Goal: Task Accomplishment & Management: Use online tool/utility

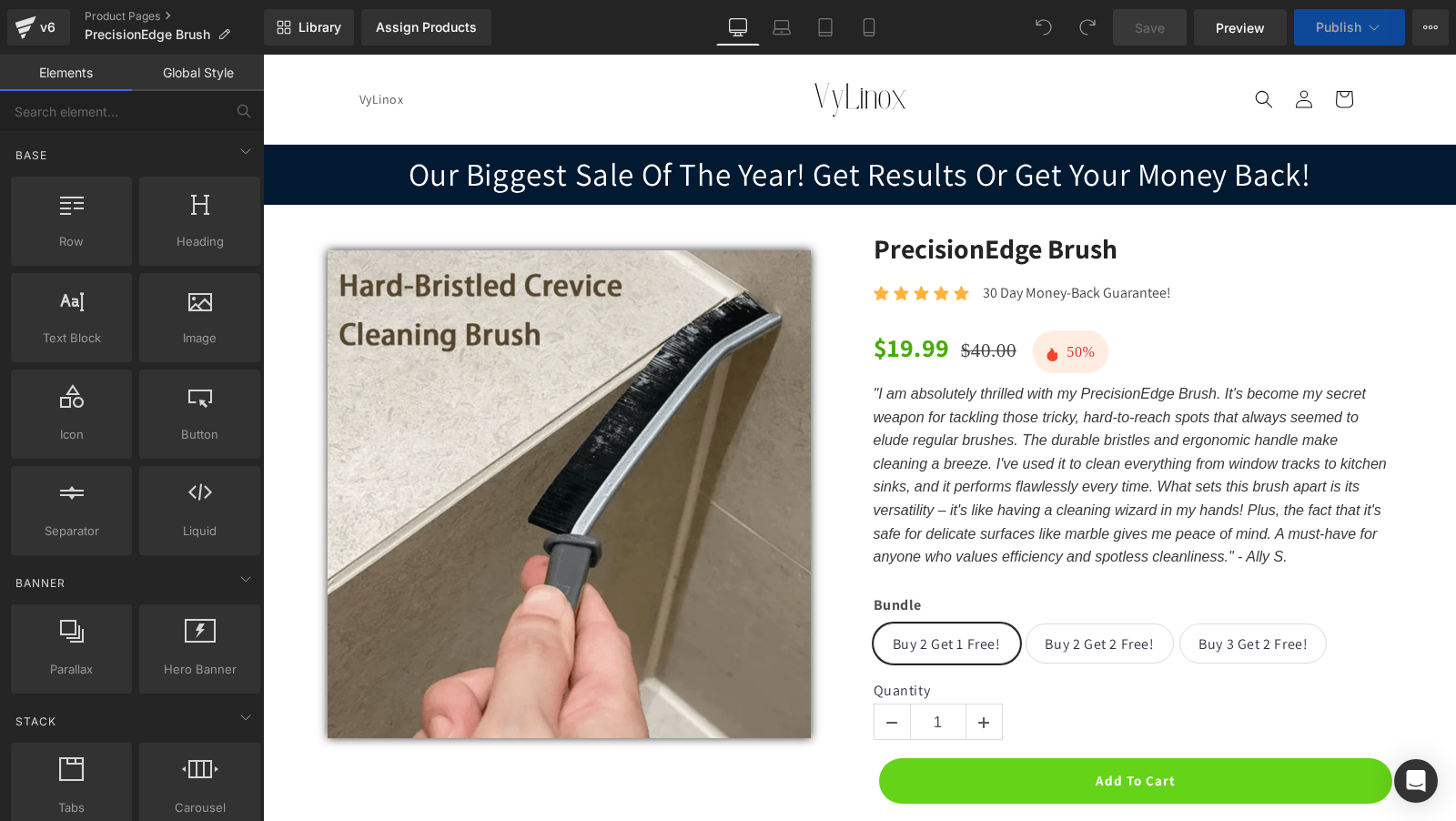
click at [1334, 36] on button "Publish" at bounding box center [1349, 27] width 111 height 36
click at [1349, 22] on span "Publish" at bounding box center [1339, 27] width 46 height 15
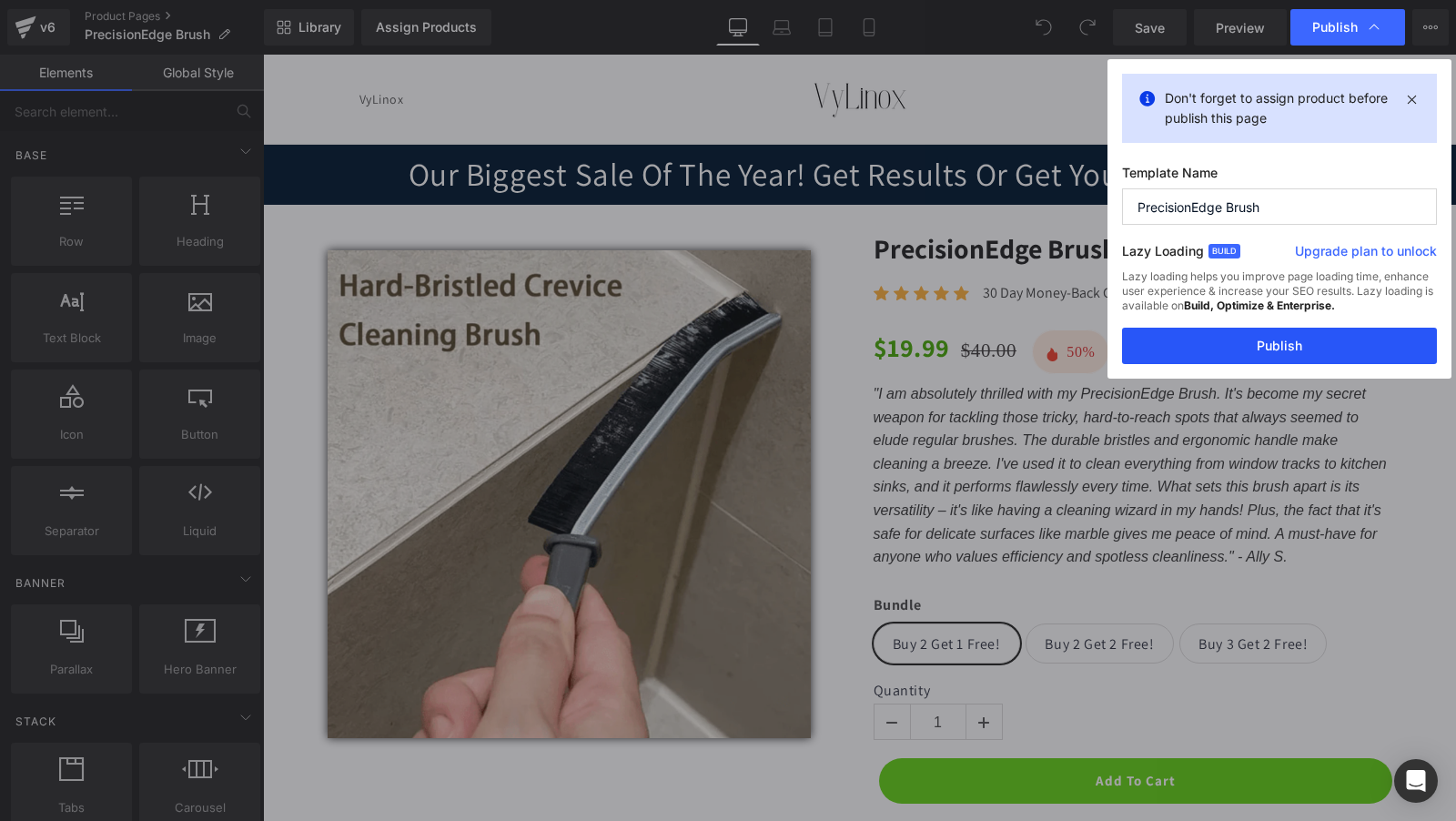
click at [1261, 340] on button "Publish" at bounding box center [1280, 345] width 315 height 36
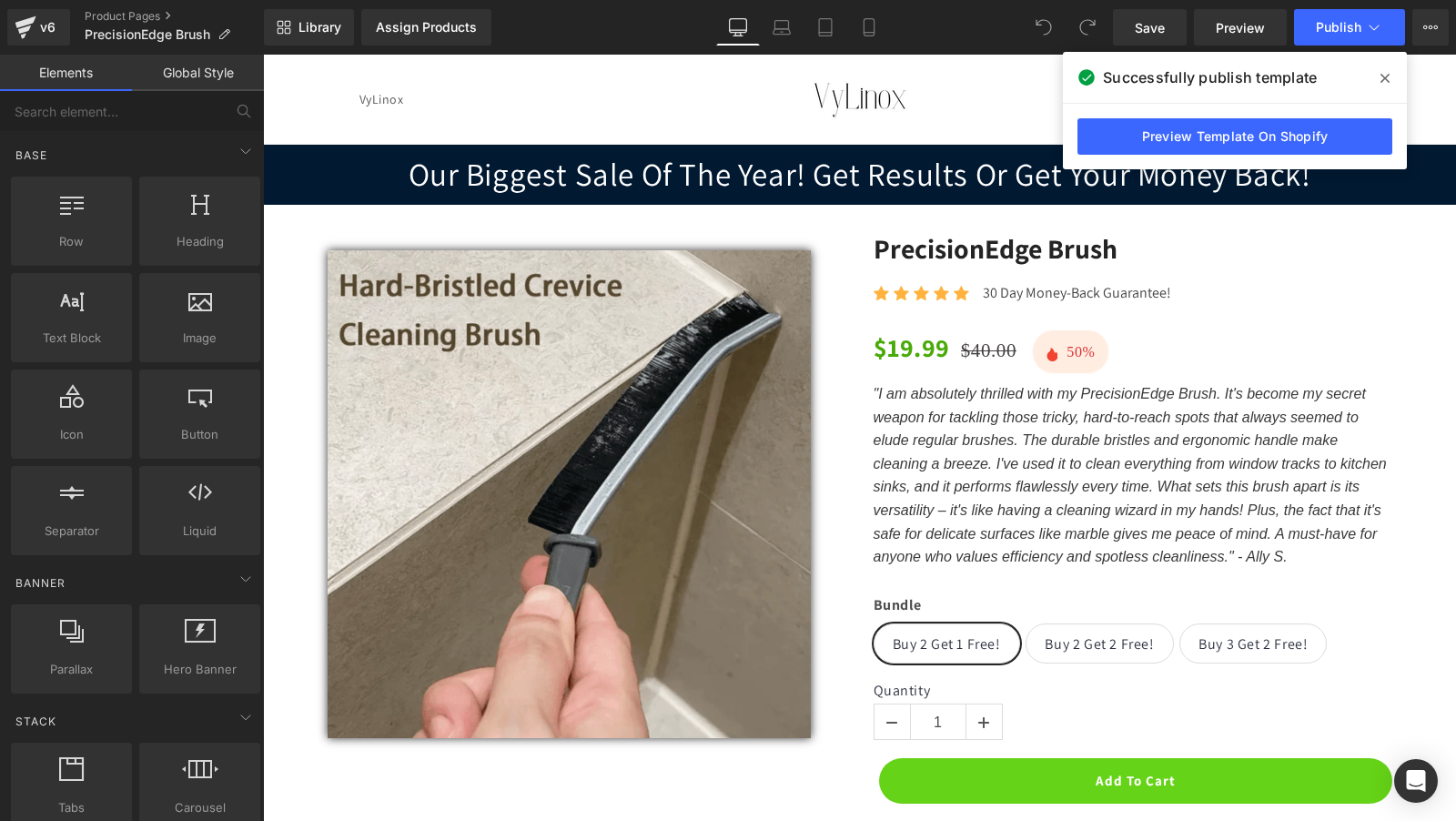
click at [1386, 66] on span at bounding box center [1385, 78] width 29 height 29
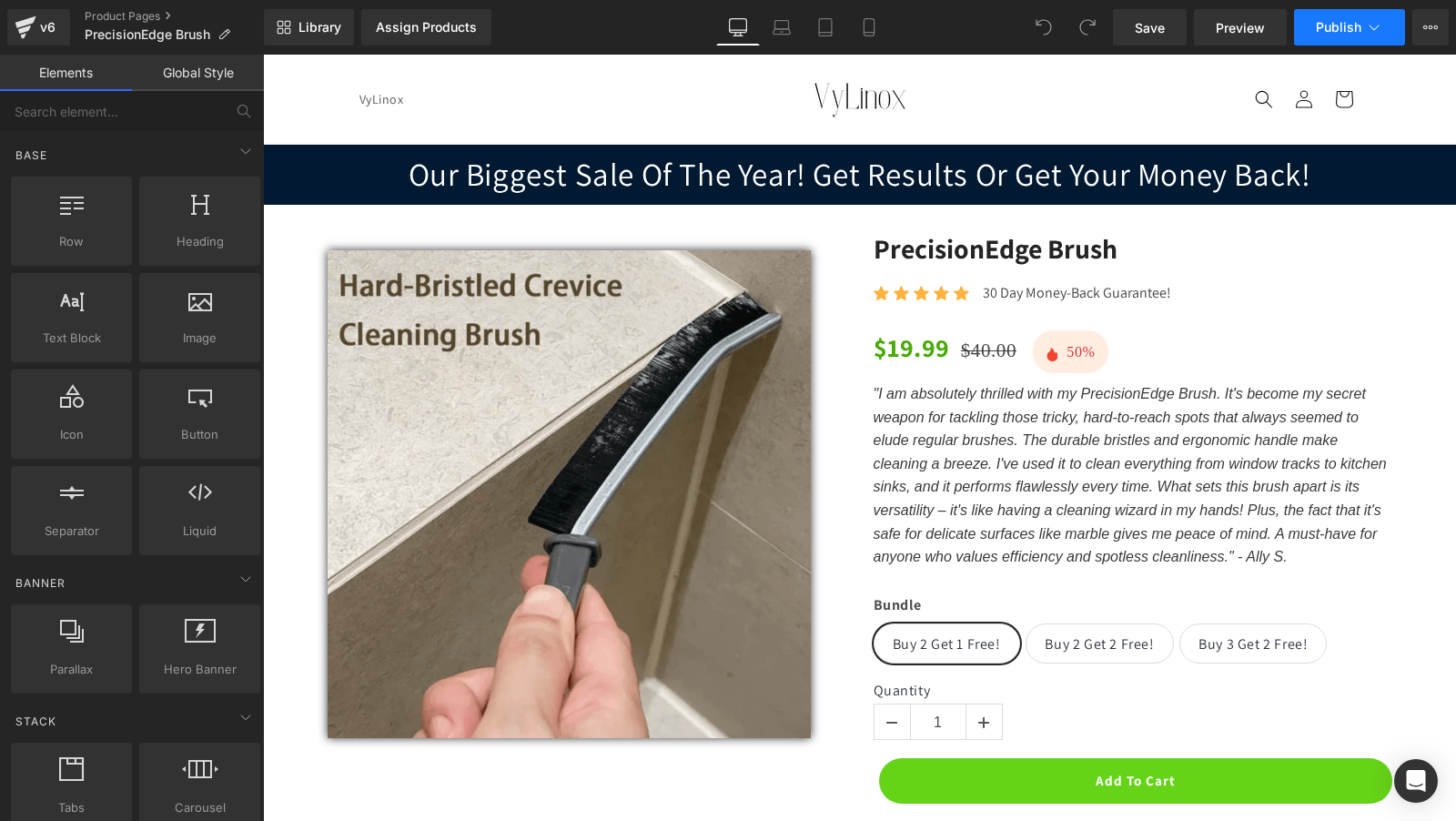
click at [1360, 21] on span "Publish" at bounding box center [1339, 27] width 46 height 15
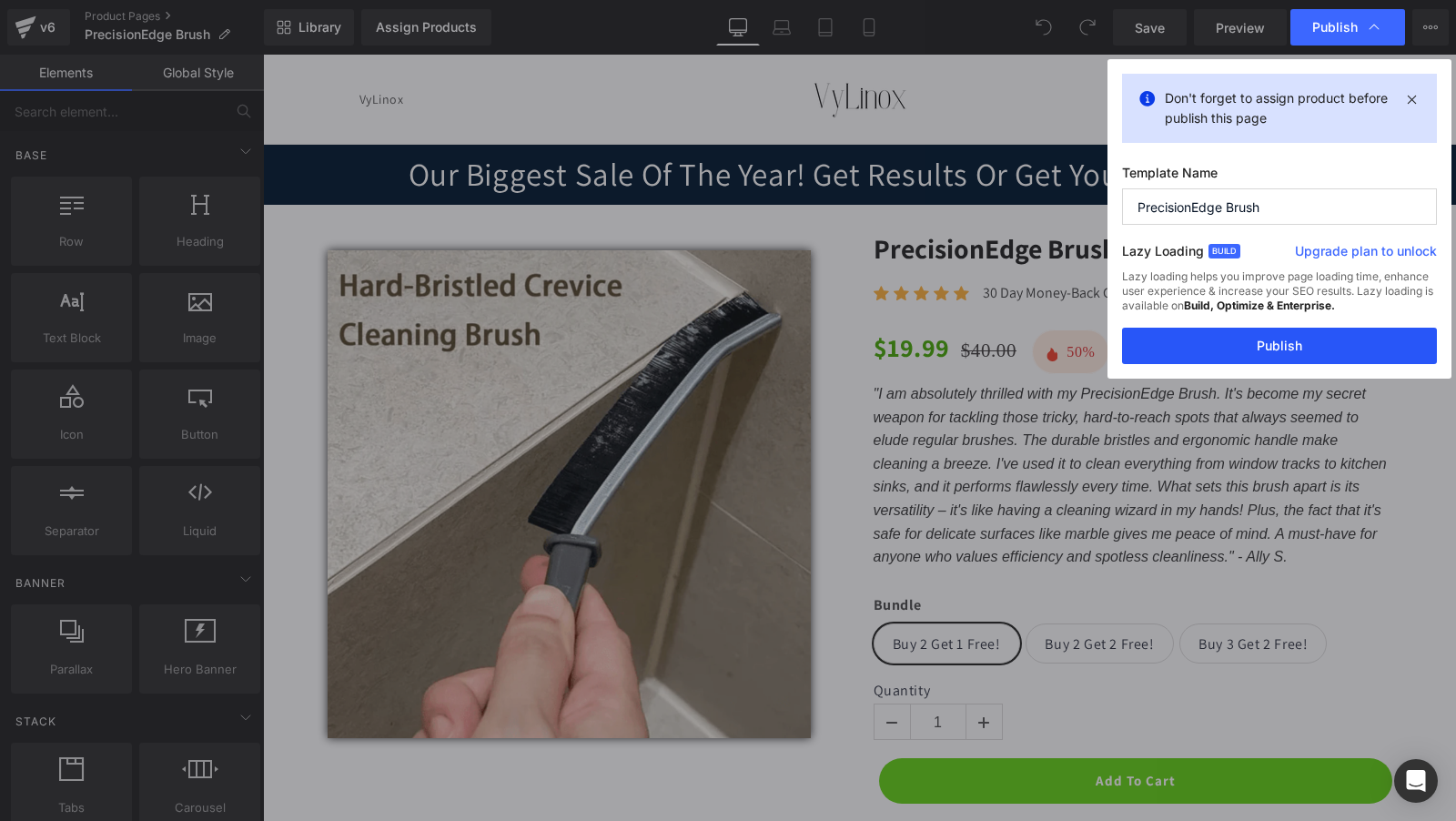
drag, startPoint x: 1234, startPoint y: 344, endPoint x: 679, endPoint y: 164, distance: 583.5
click at [1234, 344] on button "Publish" at bounding box center [1280, 345] width 315 height 36
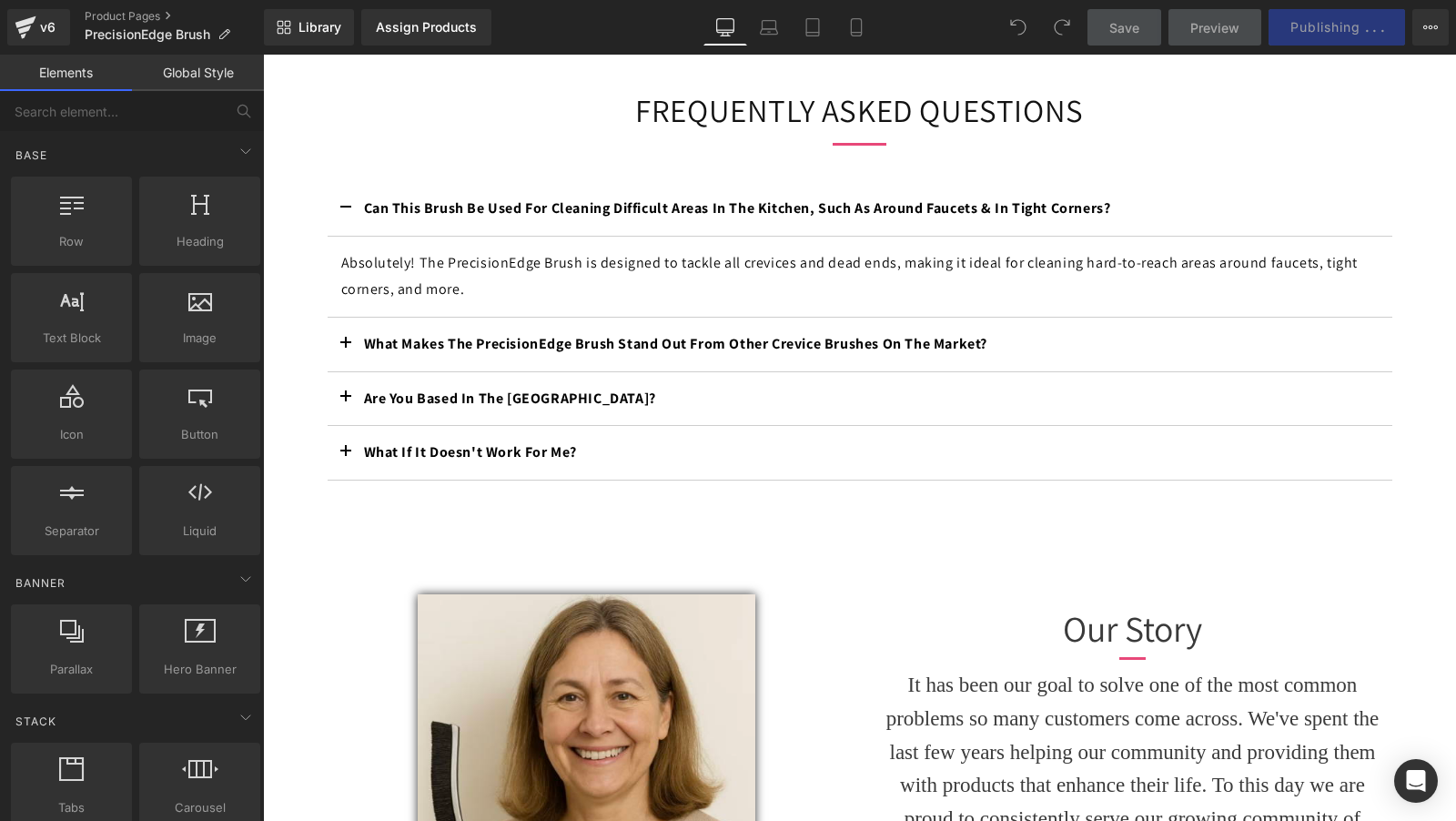
scroll to position [2484, 0]
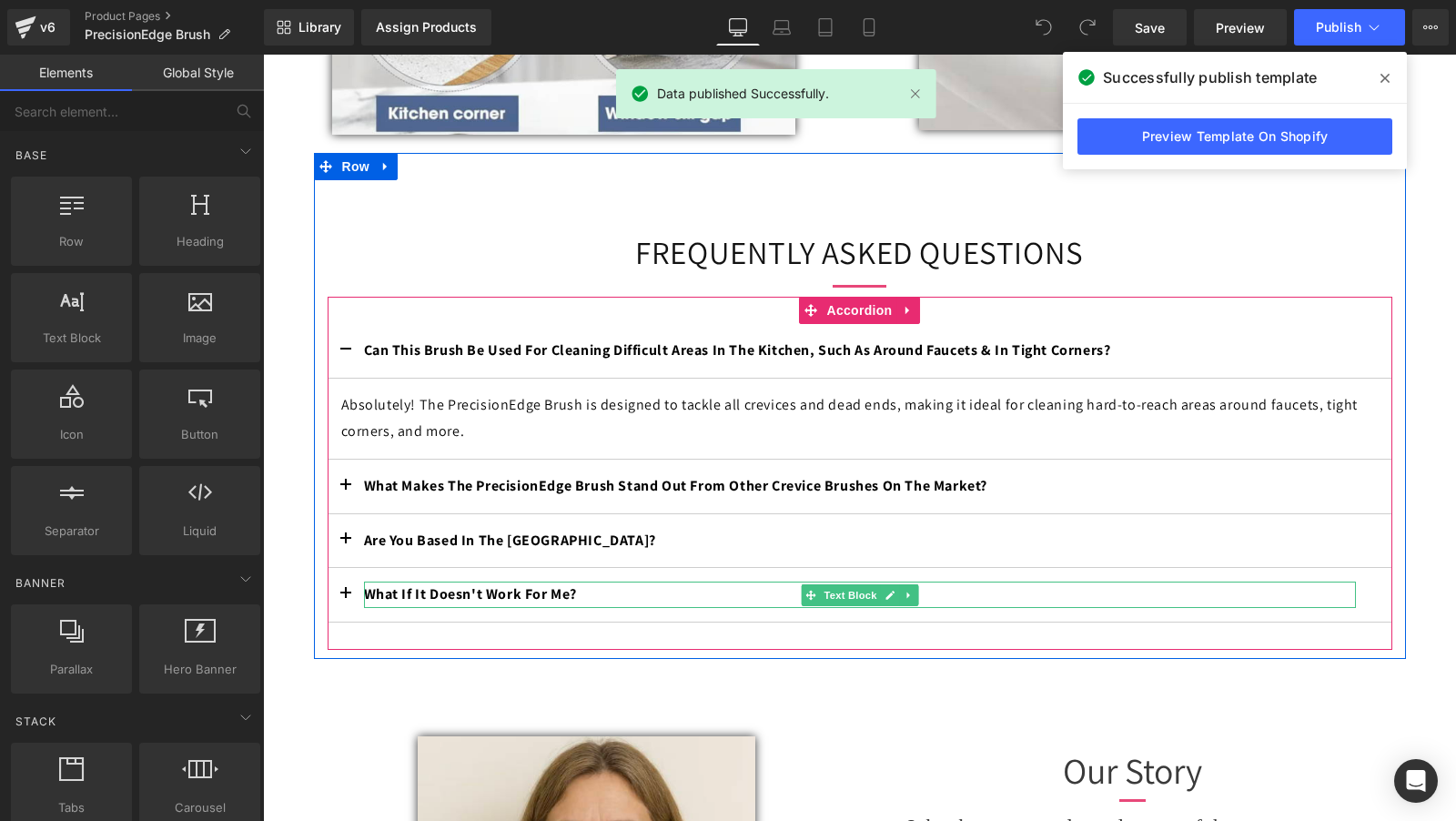
click at [377, 604] on b "What If It Doesn't Work For Me?" at bounding box center [471, 594] width 214 height 19
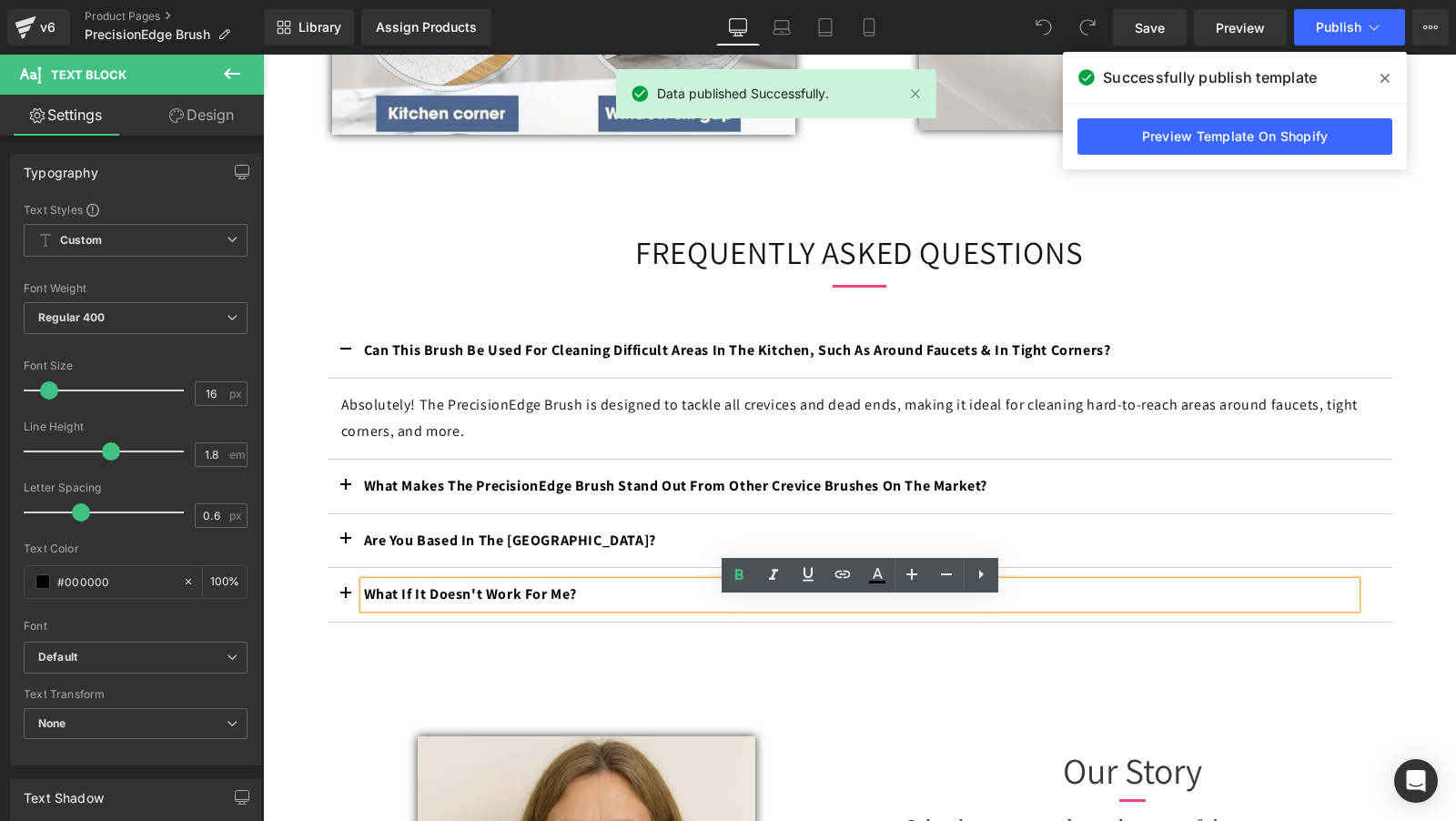
click at [341, 613] on button "button" at bounding box center [345, 595] width 36 height 54
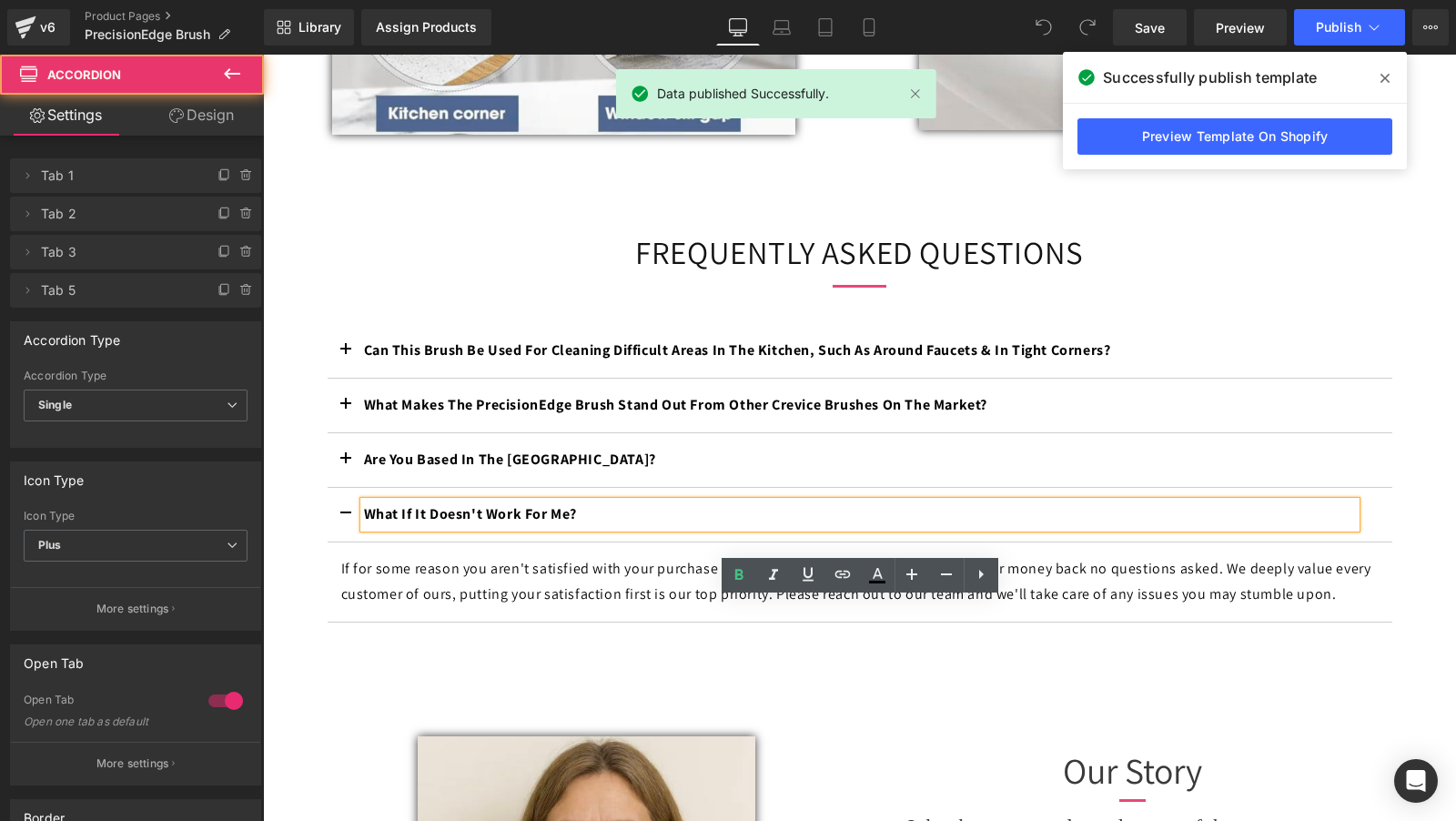
scroll to position [2539, 0]
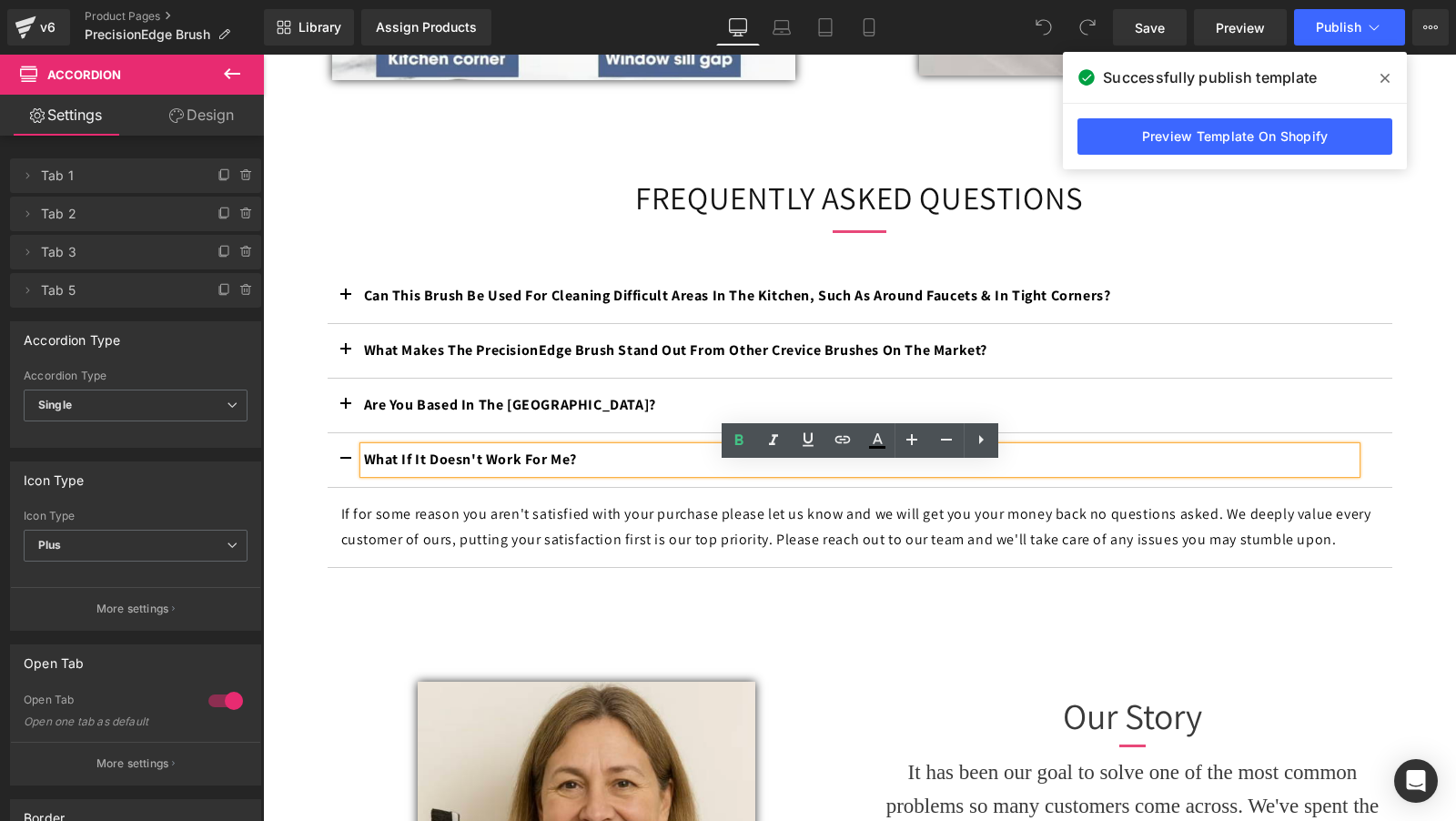
click at [881, 555] on p "If for some reason you aren't satisfied with your purchase please let us know a…" at bounding box center [860, 528] width 1038 height 53
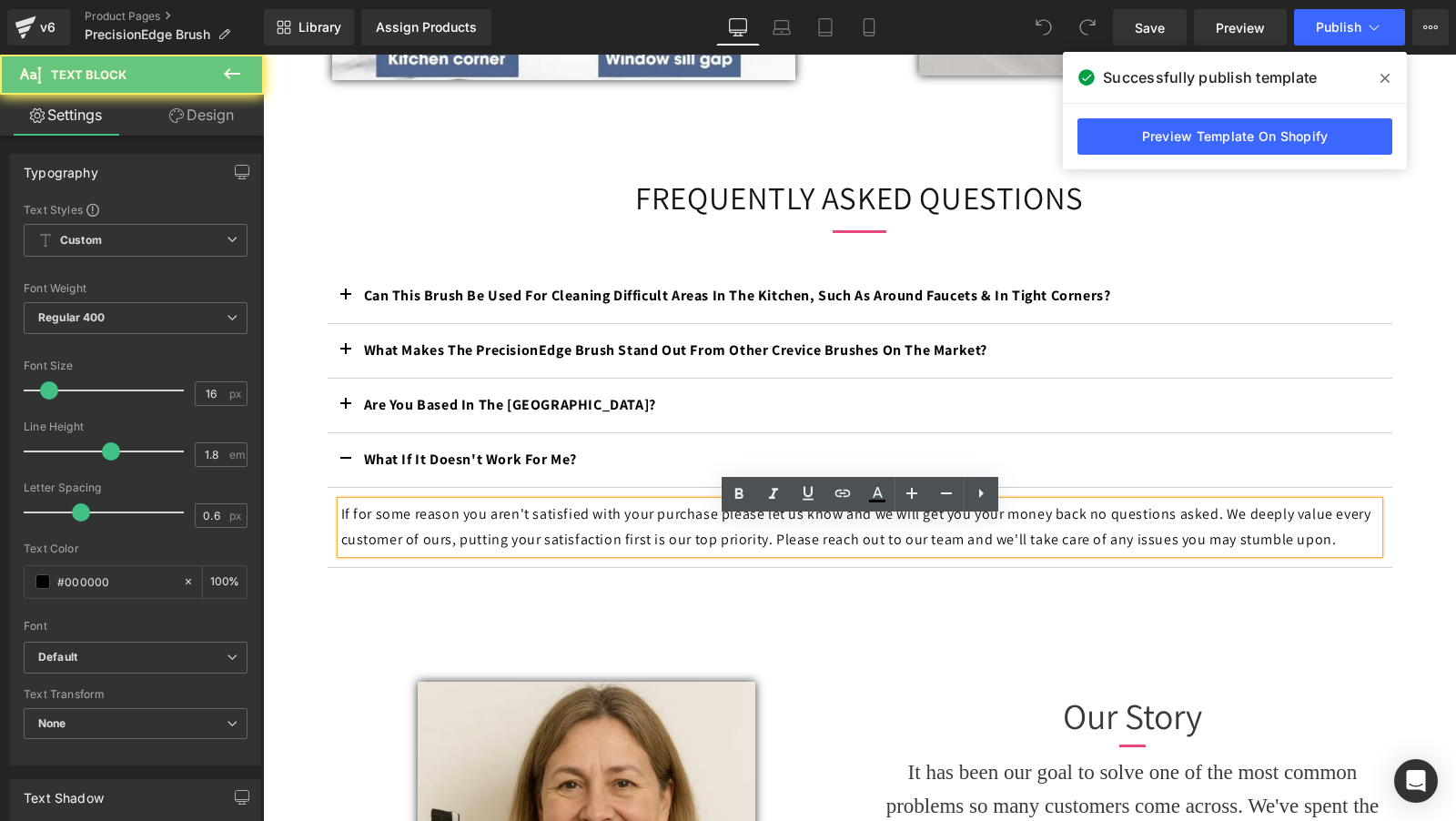
click at [957, 555] on p "If for some reason you aren't satisfied with your purchase please let us know a…" at bounding box center [860, 528] width 1038 height 53
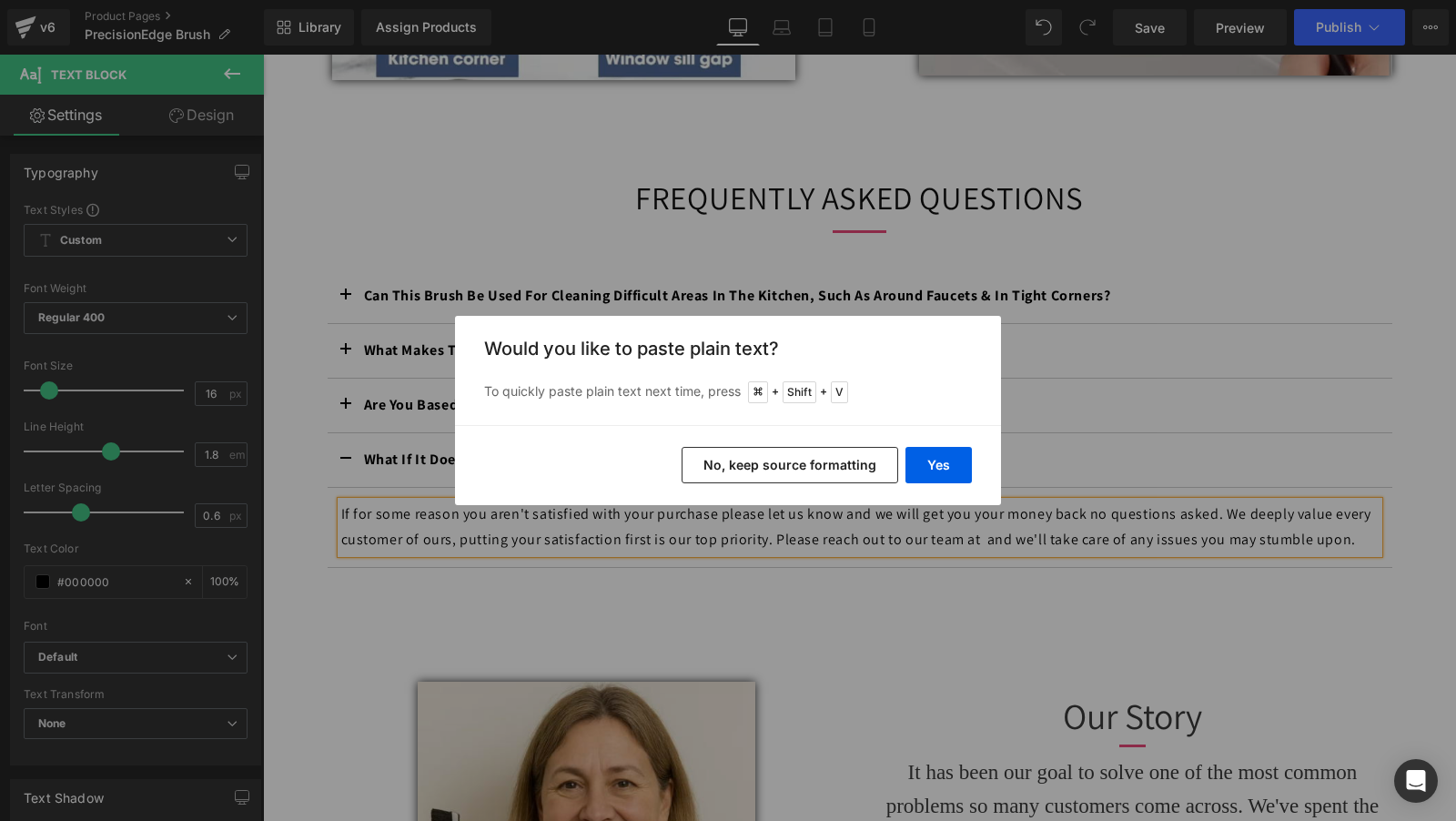
click at [823, 461] on button "No, keep source formatting" at bounding box center [789, 465] width 217 height 36
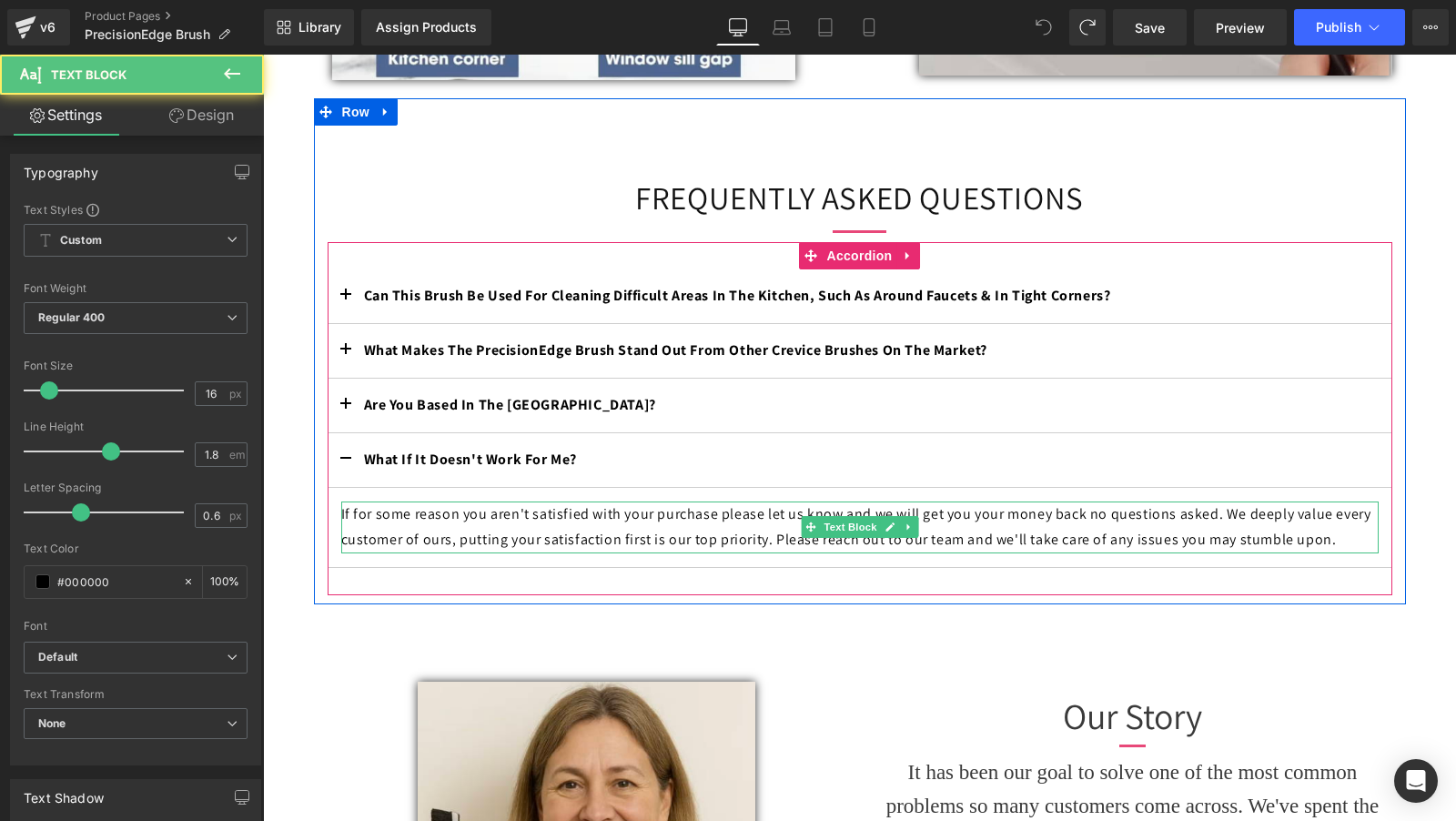
click at [957, 555] on p "If for some reason you aren't satisfied with your purchase please let us know a…" at bounding box center [860, 528] width 1038 height 53
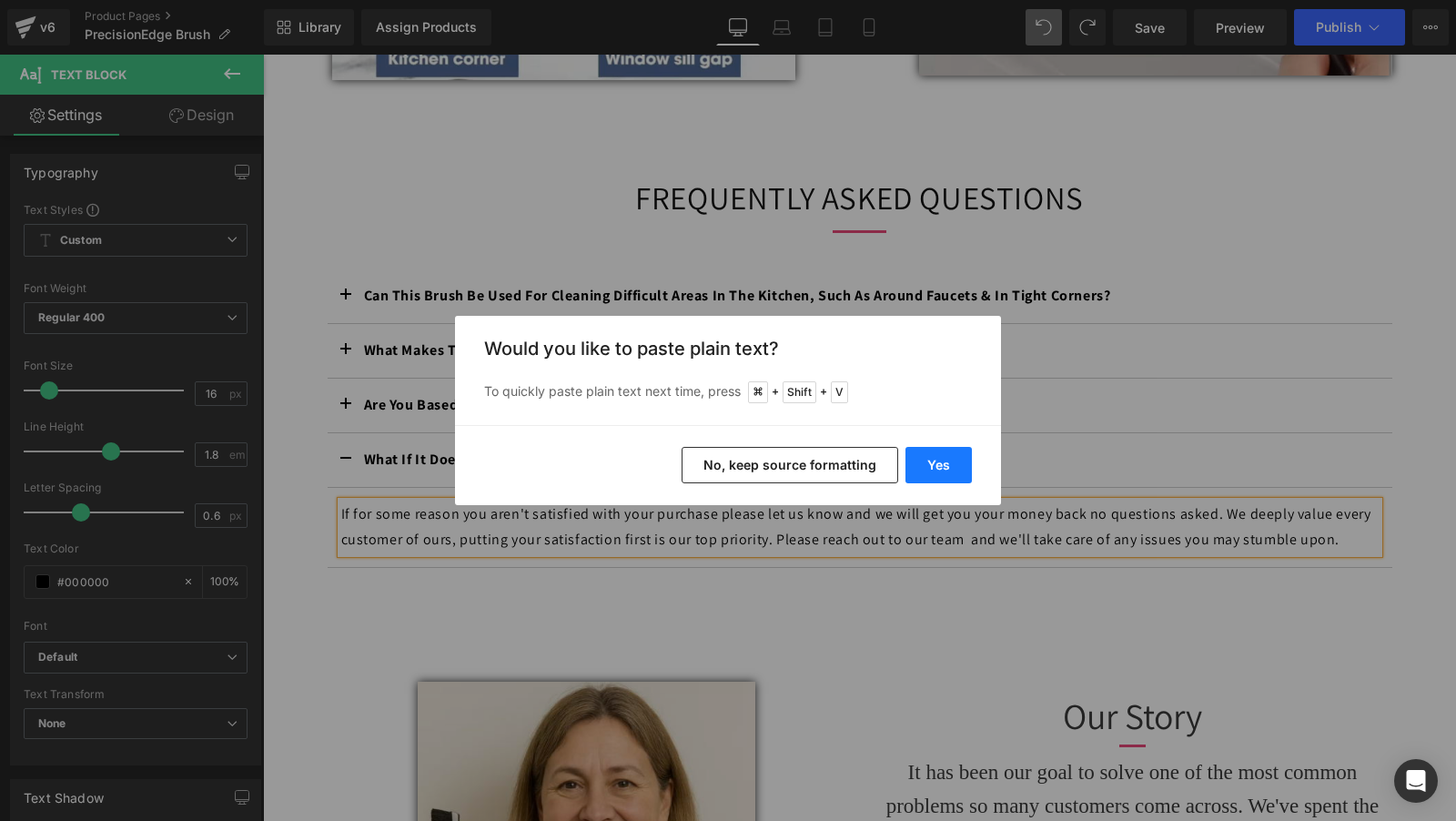
click at [940, 465] on button "Yes" at bounding box center [939, 465] width 67 height 36
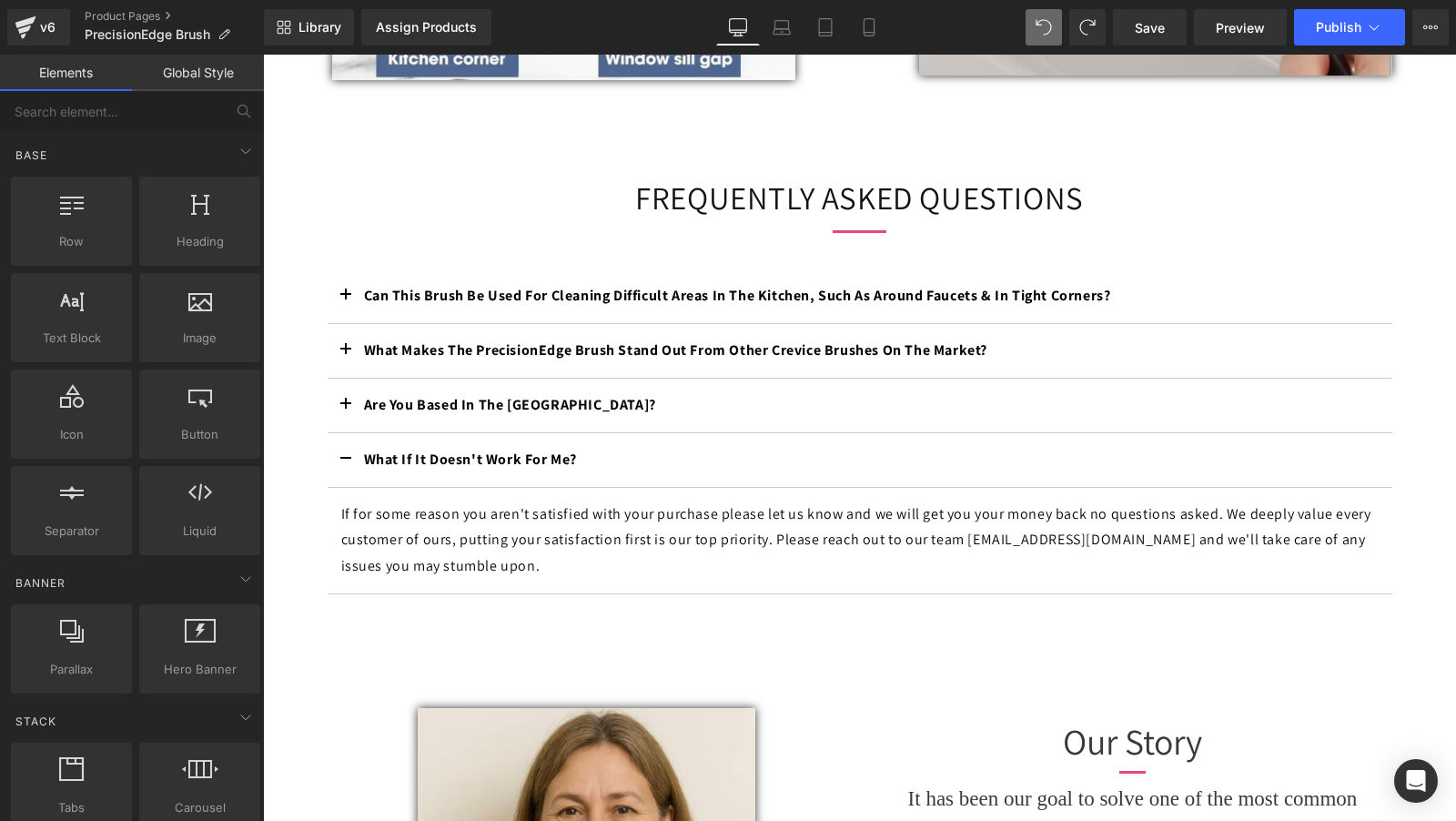
click at [1147, 34] on span "Save" at bounding box center [1150, 27] width 30 height 19
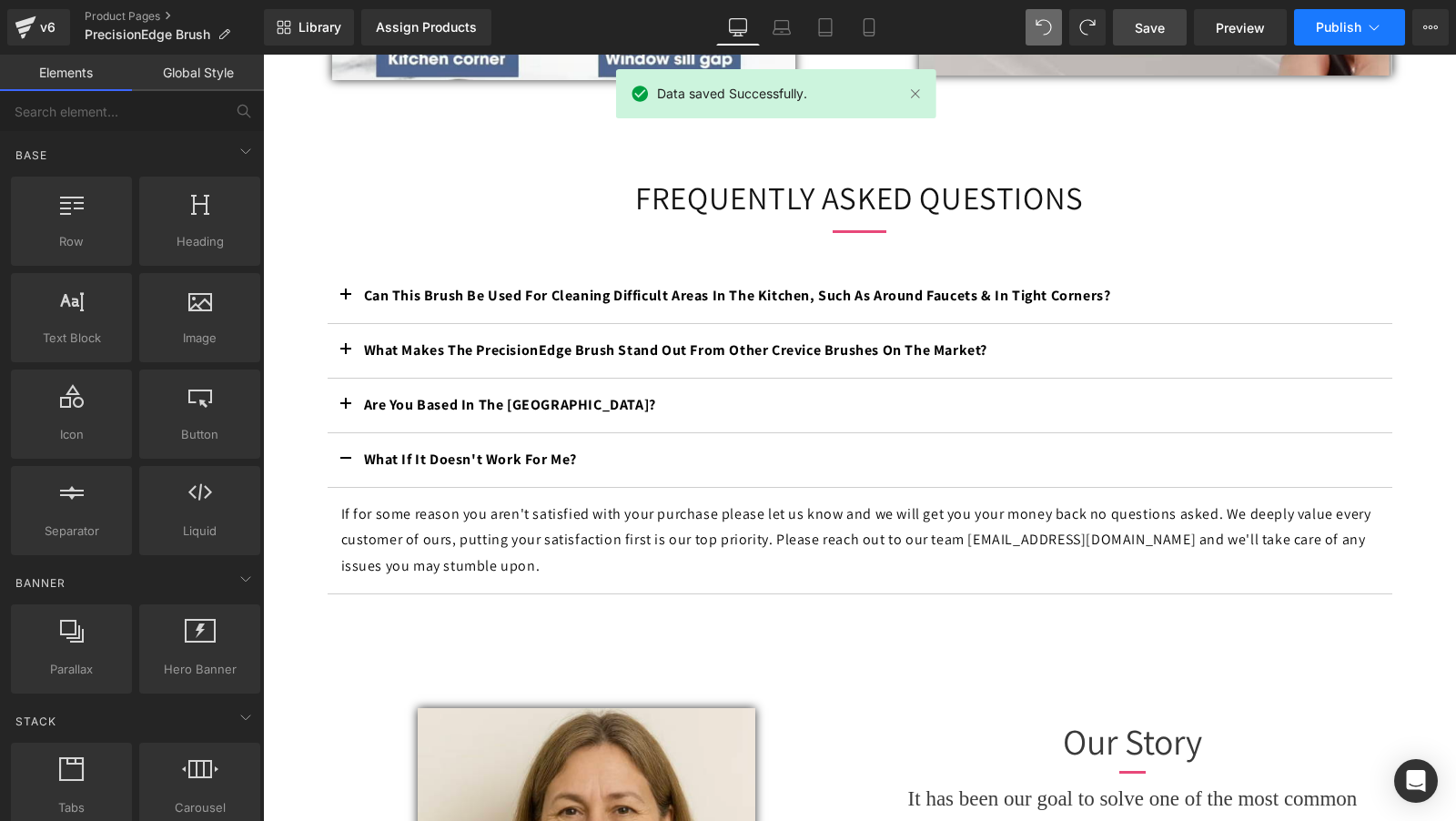
click at [1339, 16] on button "Publish" at bounding box center [1349, 27] width 111 height 36
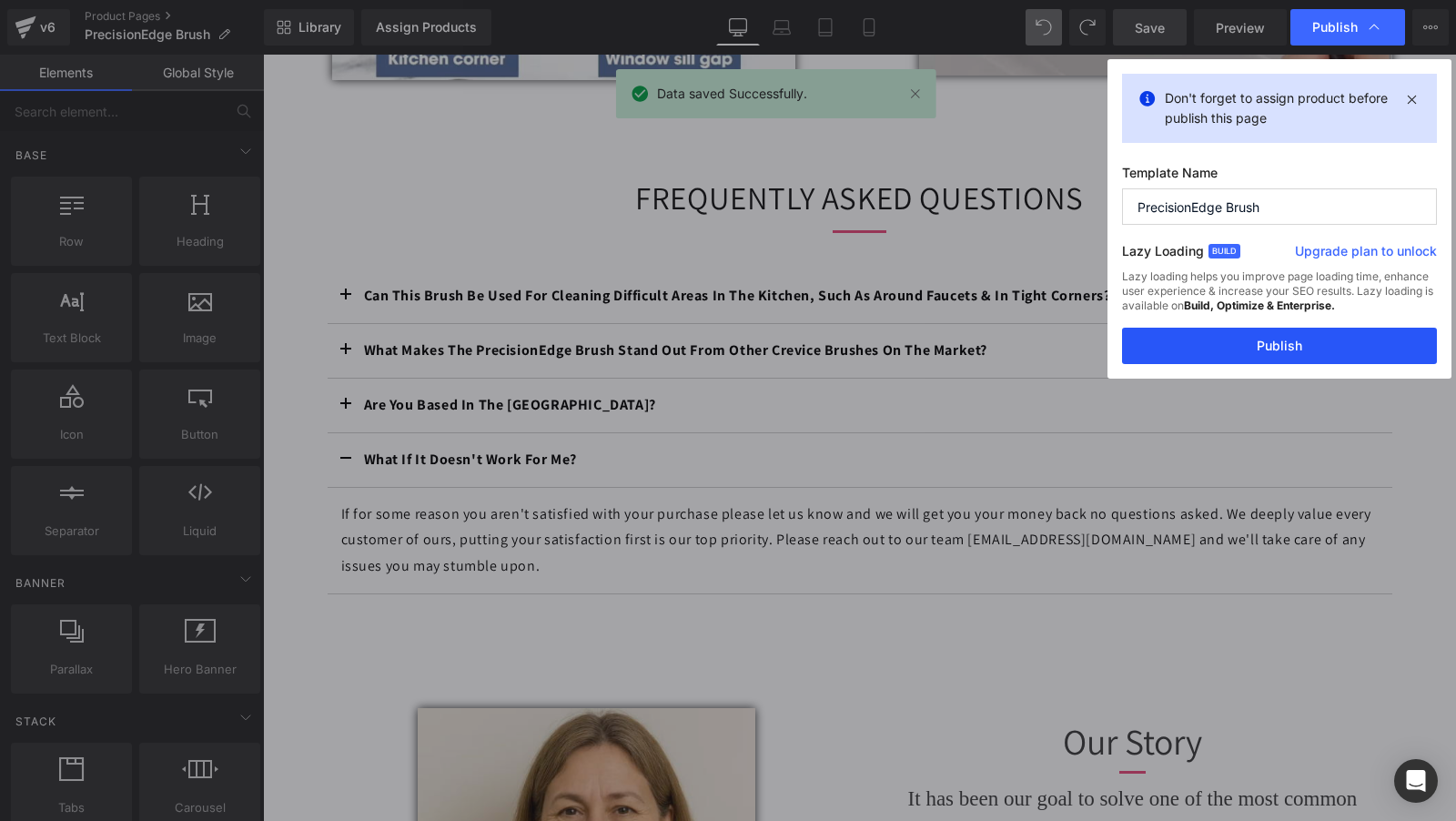
click at [1252, 344] on button "Publish" at bounding box center [1280, 345] width 315 height 36
